Goal: Browse casually

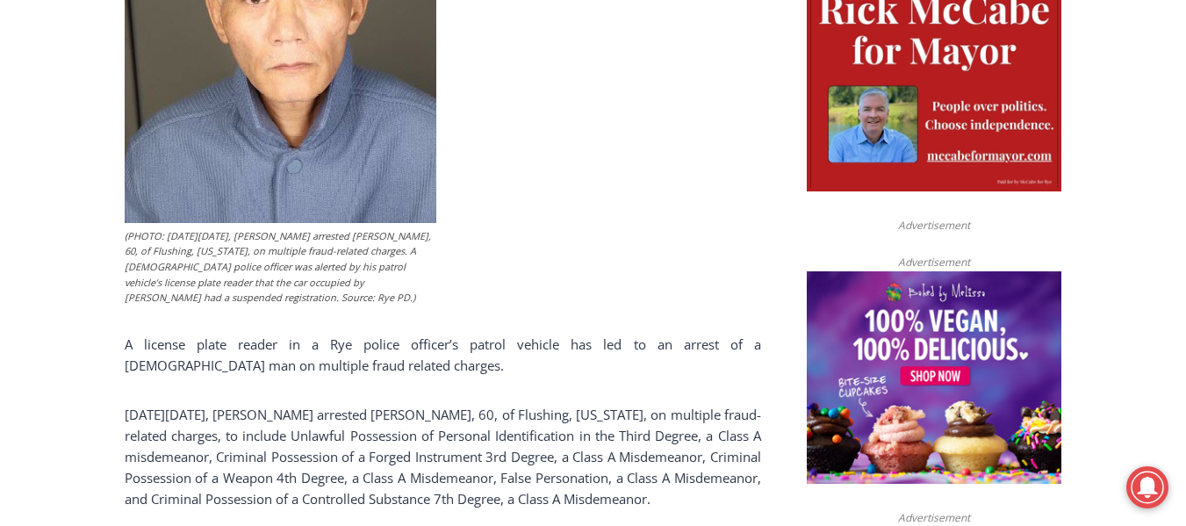
scroll to position [955, 0]
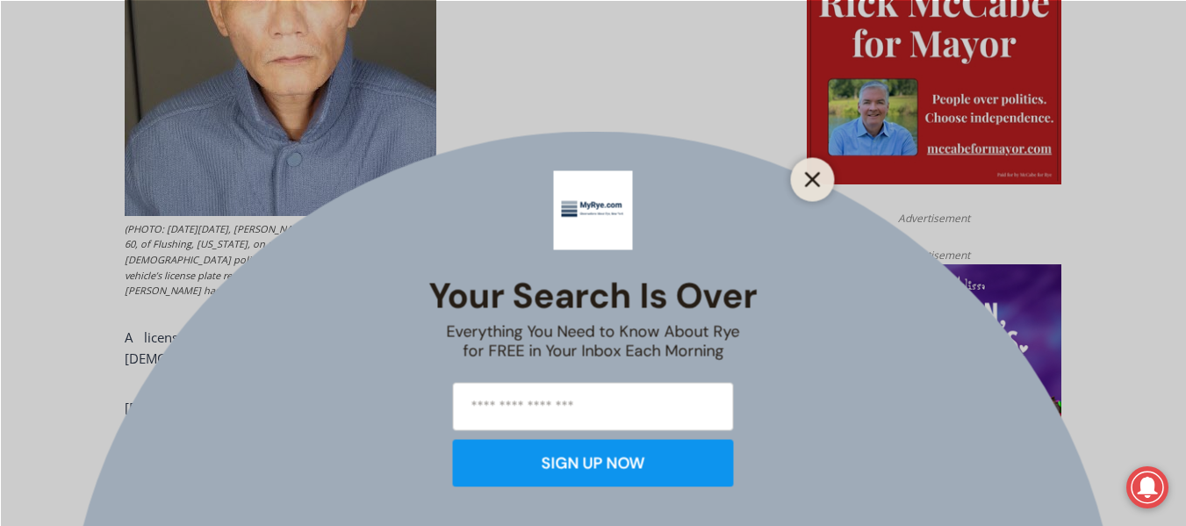
click at [821, 183] on button "Close" at bounding box center [812, 179] width 25 height 25
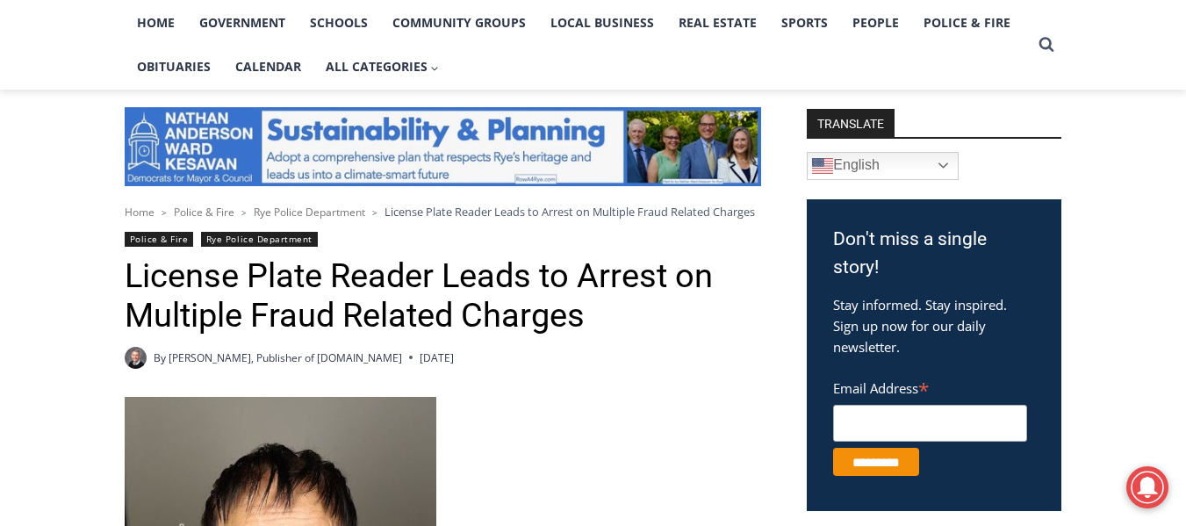
scroll to position [354, 0]
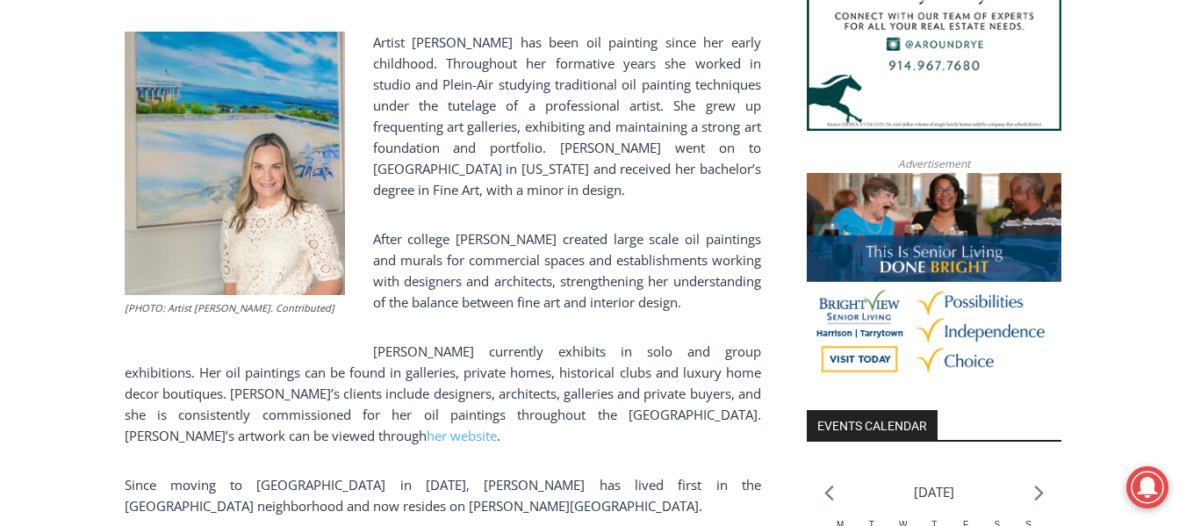
scroll to position [1563, 0]
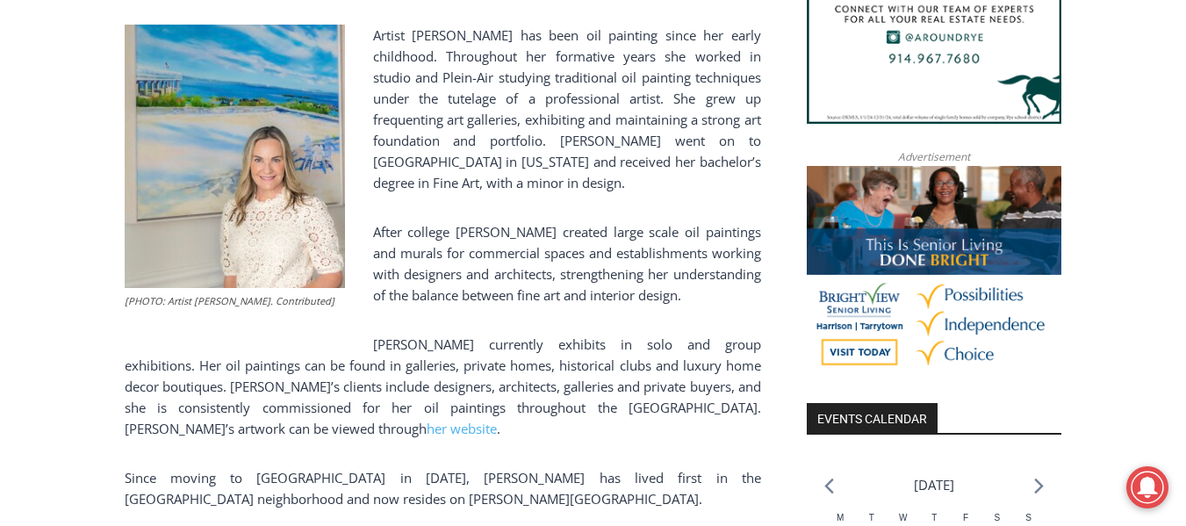
drag, startPoint x: 1198, startPoint y: 31, endPoint x: 1165, endPoint y: 221, distance: 193.4
click at [1165, 221] on html "Skip to content 56.62 F Rye [DATE] Advertise Submit a Story or Event Listing Ti…" at bounding box center [593, 462] width 1186 height 4050
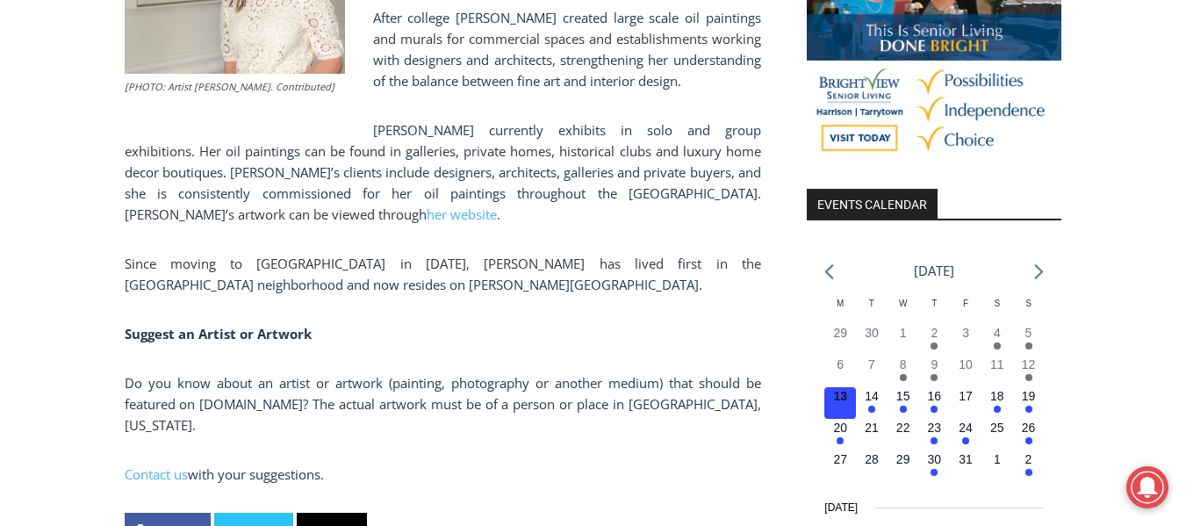
scroll to position [1776, 0]
